Goal: Task Accomplishment & Management: Use online tool/utility

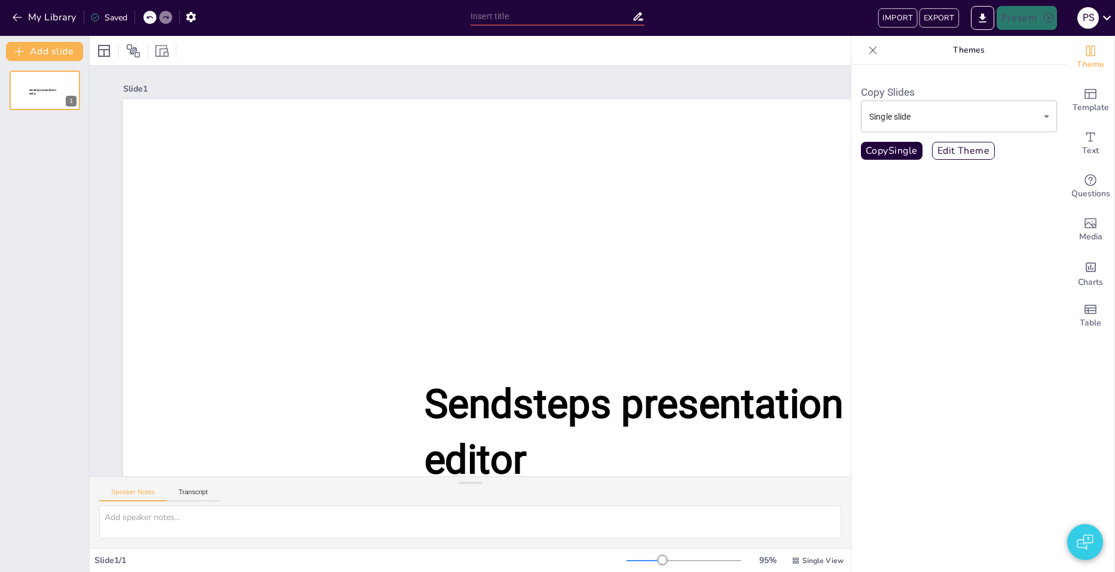
type input "test"
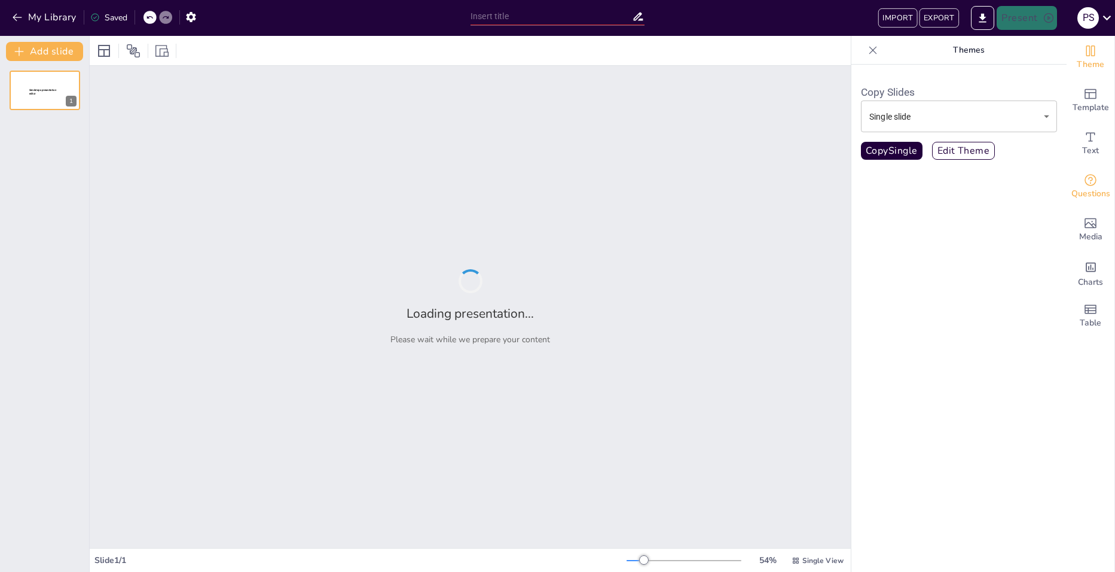
type input "test"
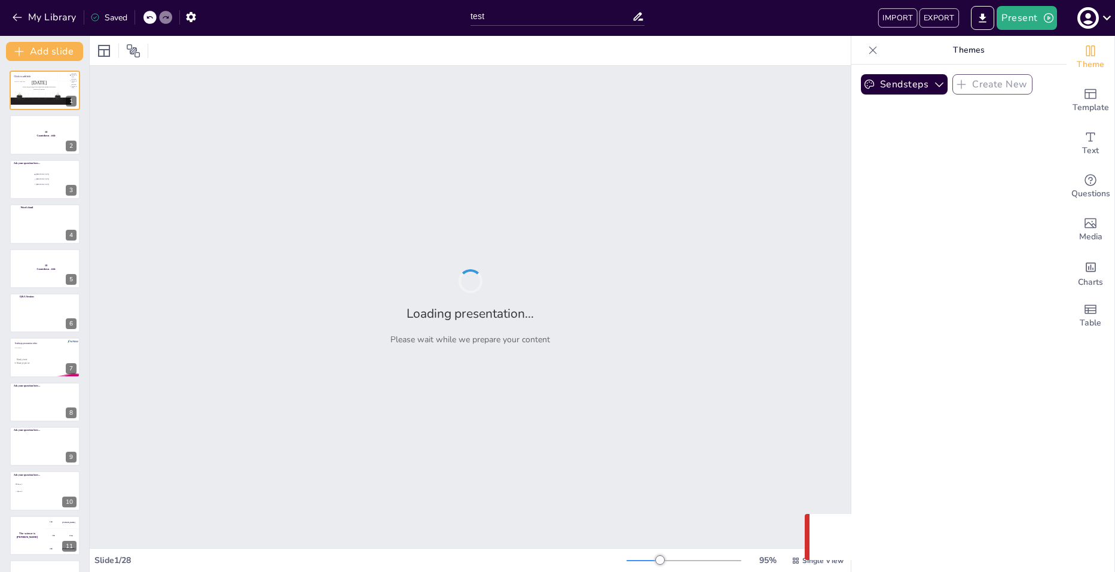
type input "test"
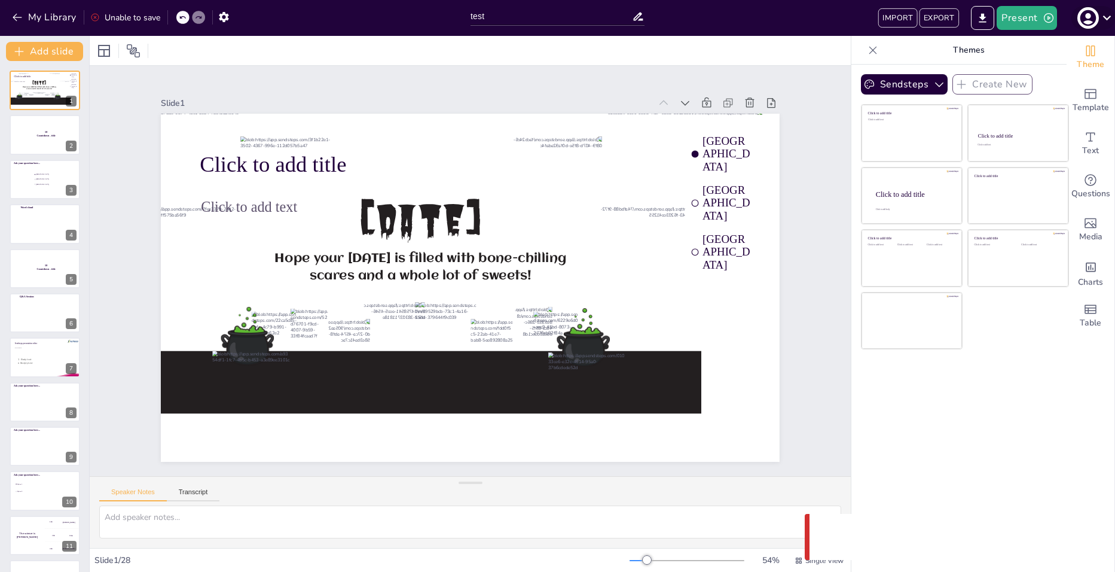
click at [1106, 16] on icon at bounding box center [1107, 18] width 16 height 16
click at [1106, 16] on div at bounding box center [557, 286] width 1115 height 572
